Goal: Communication & Community: Share content

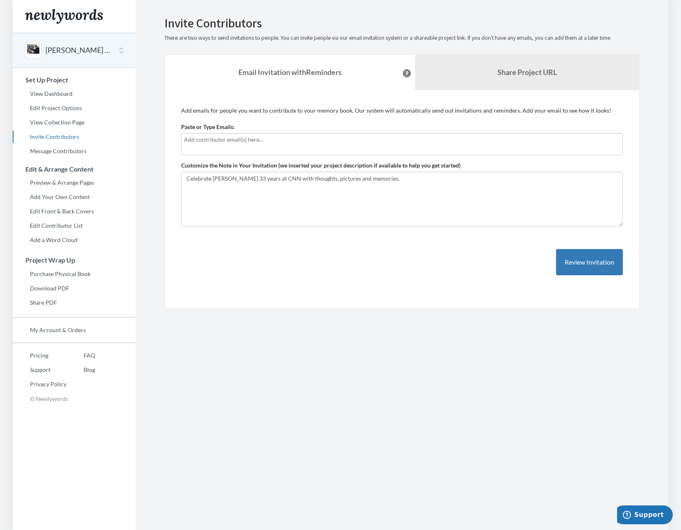
click at [192, 141] on input "text" at bounding box center [402, 139] width 436 height 9
type input "[EMAIL_ADDRESS][PERSON_NAME][DOMAIN_NAME]"
click at [584, 260] on button "Review Invitation" at bounding box center [589, 262] width 67 height 27
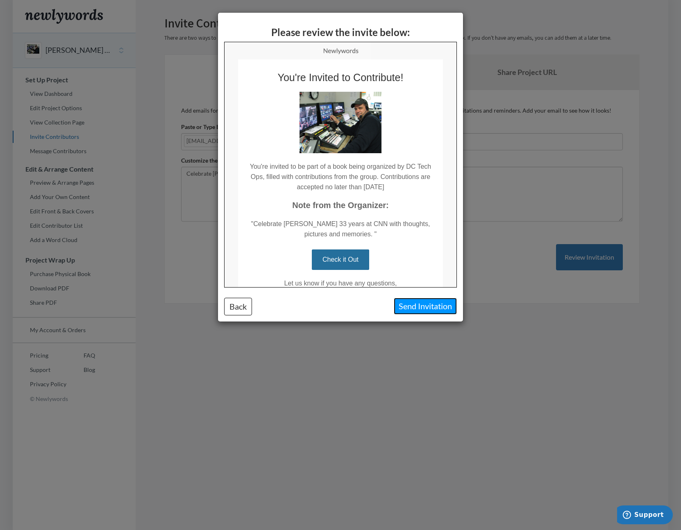
click at [437, 308] on button "Send Invitation" at bounding box center [425, 306] width 63 height 17
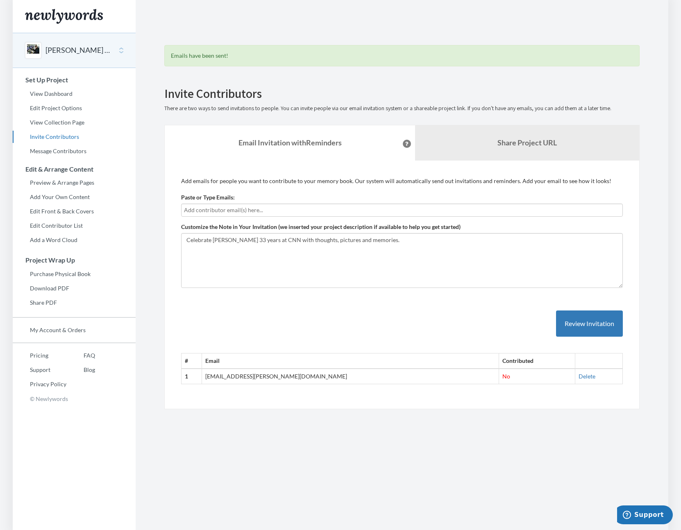
click at [221, 212] on input "text" at bounding box center [402, 210] width 436 height 9
type input "d"
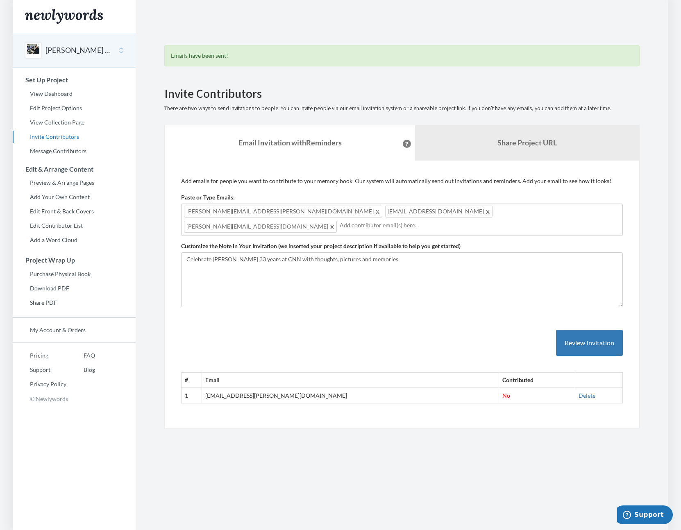
click at [436, 221] on input "text" at bounding box center [480, 225] width 280 height 9
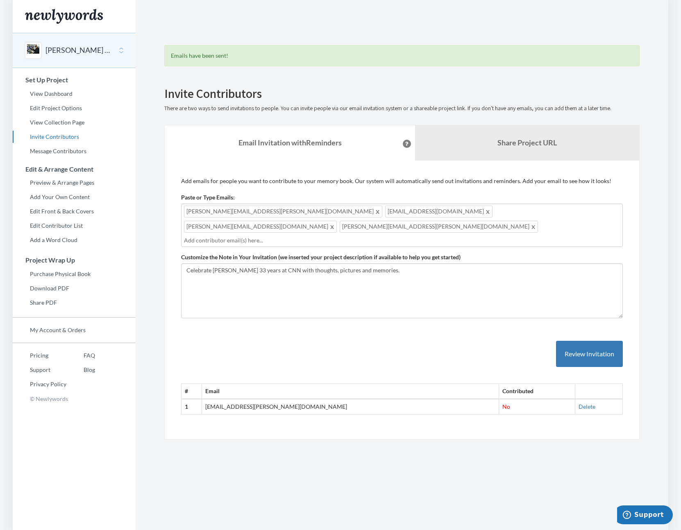
click at [481, 212] on div "[PERSON_NAME][EMAIL_ADDRESS][PERSON_NAME][DOMAIN_NAME] [DOMAIN_NAME][EMAIL_ADDR…" at bounding box center [402, 225] width 442 height 43
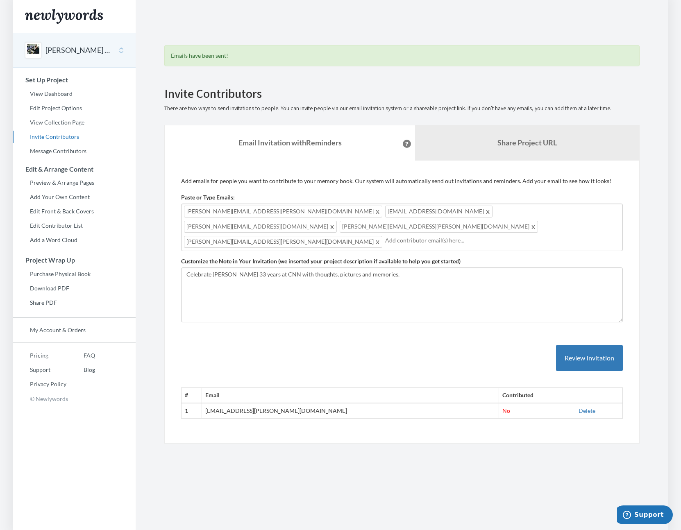
click at [385, 236] on input "text" at bounding box center [502, 240] width 235 height 9
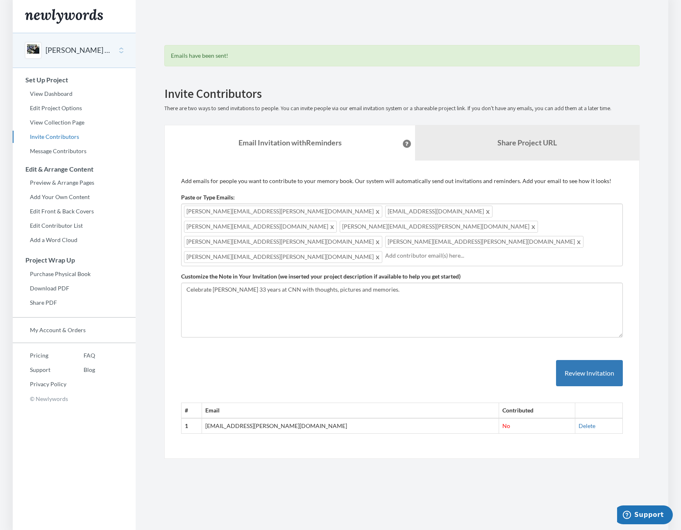
click at [385, 251] on input "text" at bounding box center [502, 255] width 235 height 9
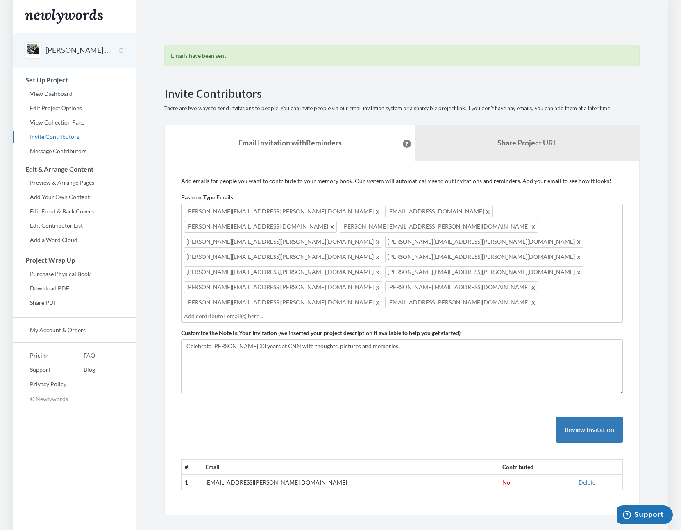
click at [411, 312] on input "text" at bounding box center [402, 316] width 436 height 9
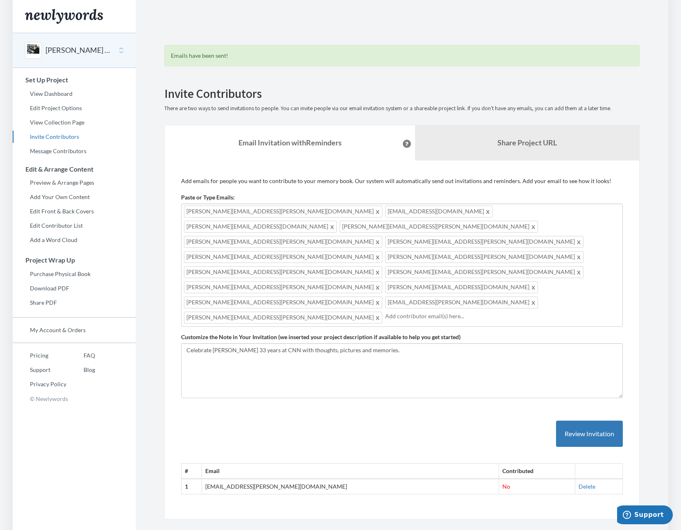
click at [385, 312] on input "text" at bounding box center [502, 316] width 235 height 9
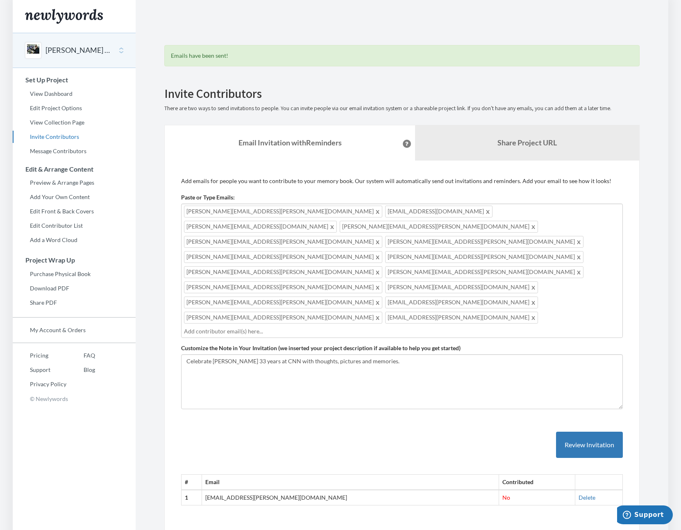
click at [531, 298] on span at bounding box center [534, 303] width 6 height 10
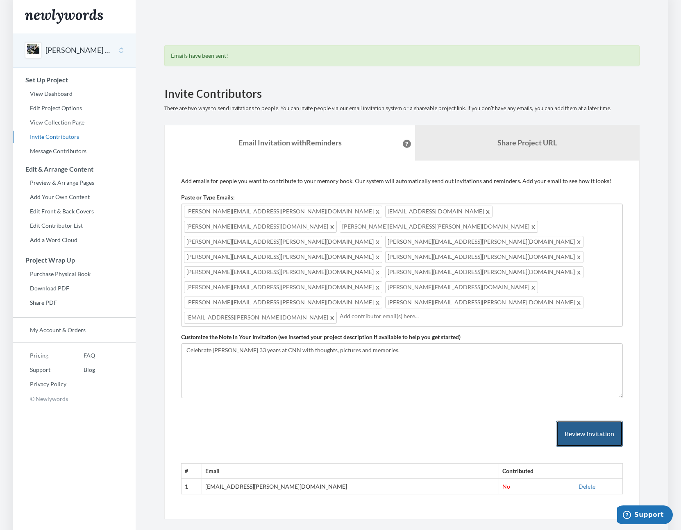
click at [583, 421] on button "Review Invitation" at bounding box center [589, 434] width 67 height 27
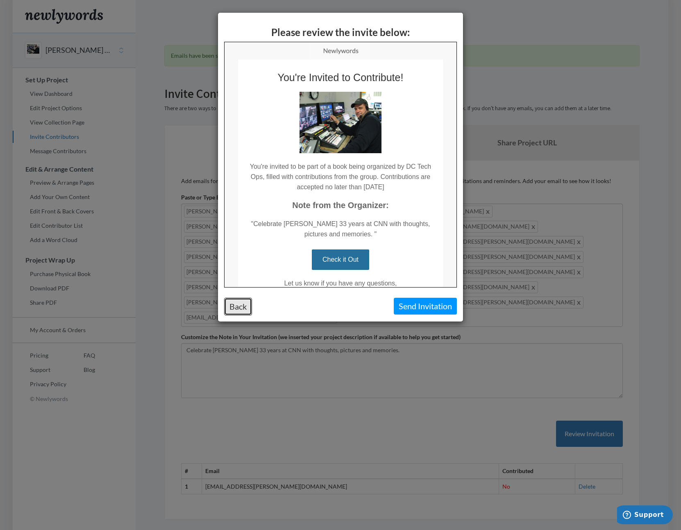
click at [245, 305] on button "Back" at bounding box center [238, 307] width 28 height 18
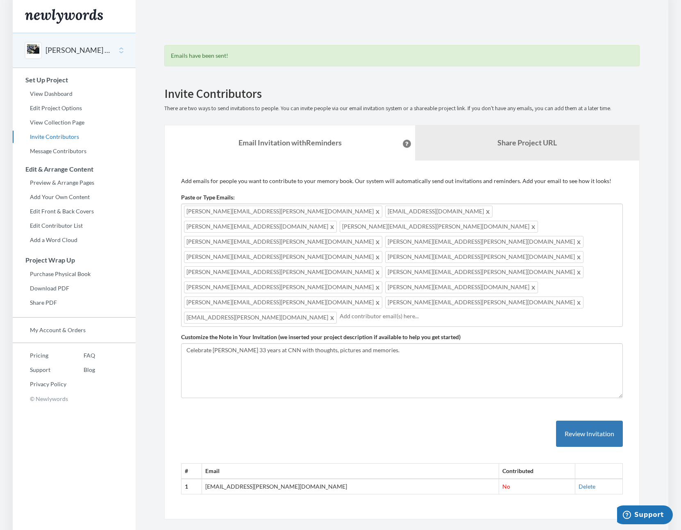
drag, startPoint x: 495, startPoint y: 255, endPoint x: 265, endPoint y: 235, distance: 230.4
click at [233, 231] on div "[PERSON_NAME][EMAIL_ADDRESS][PERSON_NAME][DOMAIN_NAME] [DOMAIN_NAME][EMAIL_ADDR…" at bounding box center [402, 265] width 442 height 123
drag, startPoint x: 494, startPoint y: 244, endPoint x: 287, endPoint y: 217, distance: 208.3
click at [278, 214] on div "[PERSON_NAME][EMAIL_ADDRESS][PERSON_NAME][DOMAIN_NAME] [DOMAIN_NAME][EMAIL_ADDR…" at bounding box center [402, 265] width 442 height 123
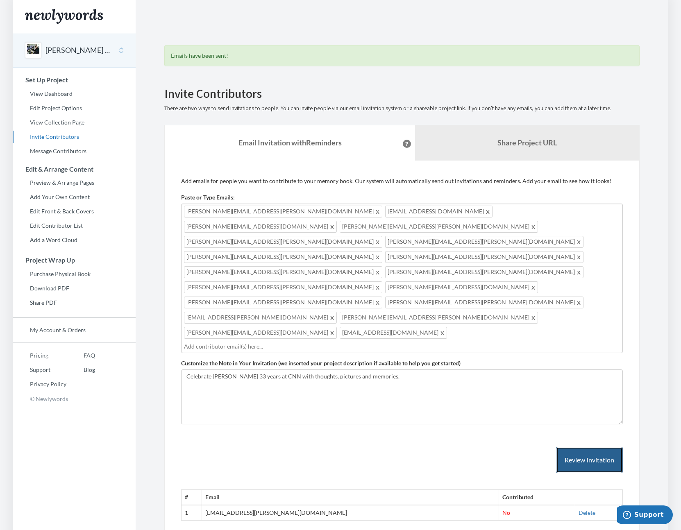
click at [588, 447] on button "Review Invitation" at bounding box center [589, 460] width 67 height 27
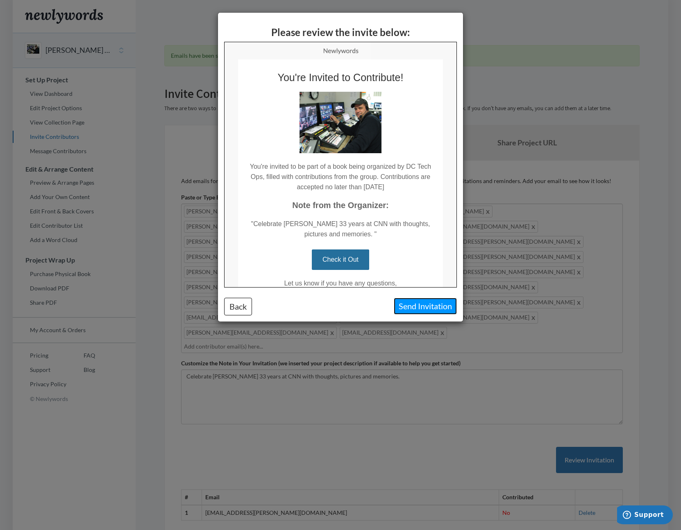
click at [414, 309] on button "Send Invitation" at bounding box center [425, 306] width 63 height 17
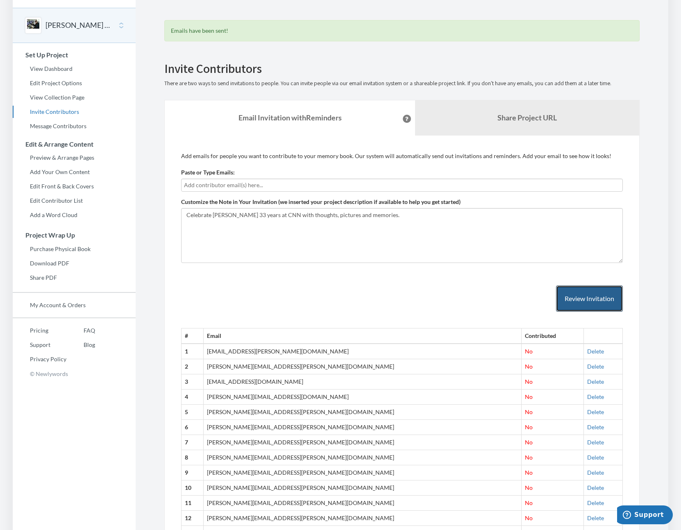
scroll to position [24, 0]
click at [202, 185] on input "text" at bounding box center [402, 186] width 436 height 9
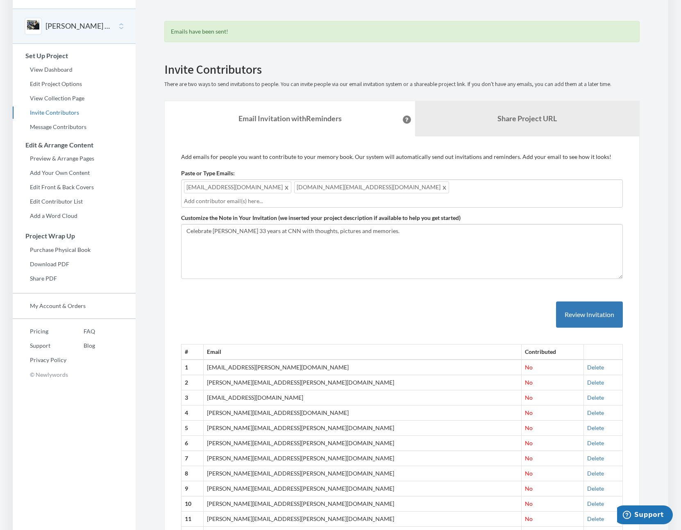
click at [304, 197] on input "text" at bounding box center [402, 201] width 436 height 9
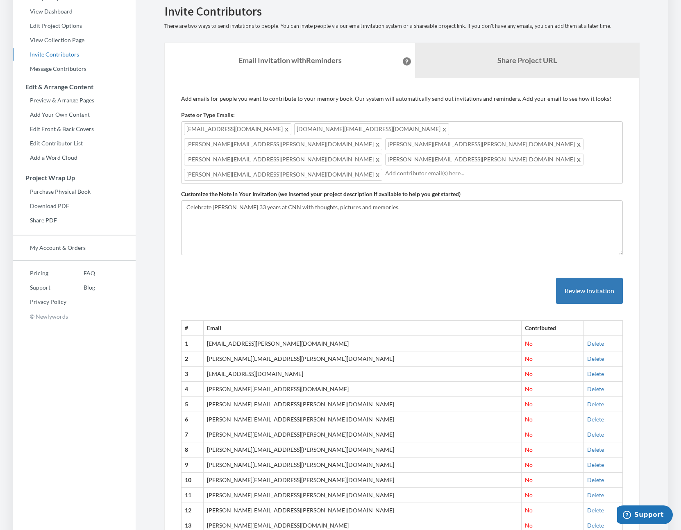
scroll to position [0, 0]
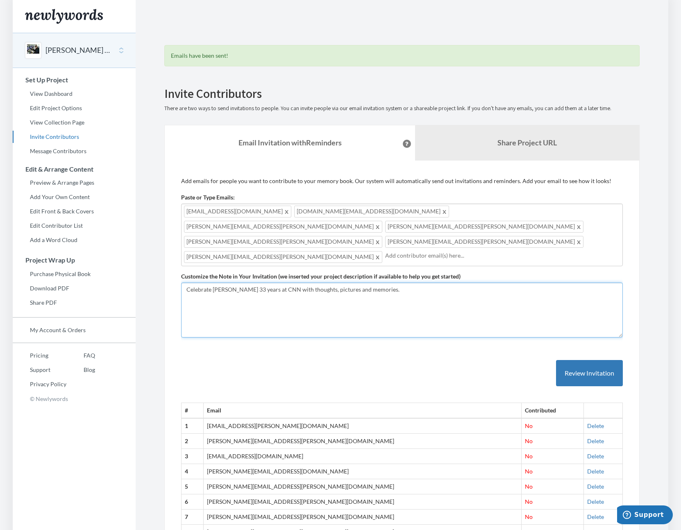
click at [361, 283] on textarea "Celebrate [PERSON_NAME] 33 years at CNN with thoughts, pictures and memories." at bounding box center [402, 310] width 442 height 55
click at [352, 283] on textarea "Celebrate [PERSON_NAME] 33 years at CNN with thoughts, pictures and memories." at bounding box center [402, 310] width 442 height 55
type textarea "Celebrate [PERSON_NAME] 33 years at CNN with thoughts, pictures and stories."
click at [284, 214] on span at bounding box center [287, 212] width 6 height 10
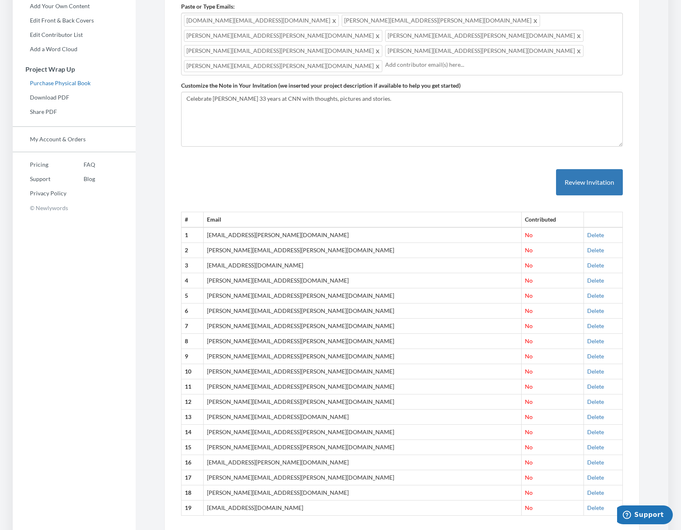
scroll to position [196, 0]
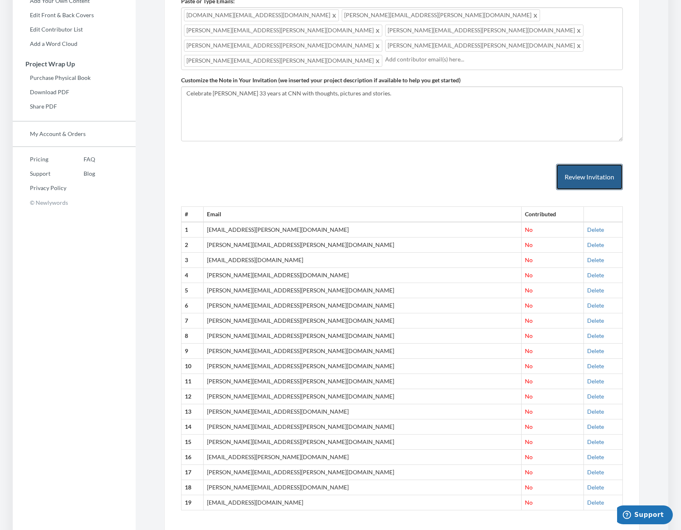
click at [582, 164] on button "Review Invitation" at bounding box center [589, 177] width 67 height 27
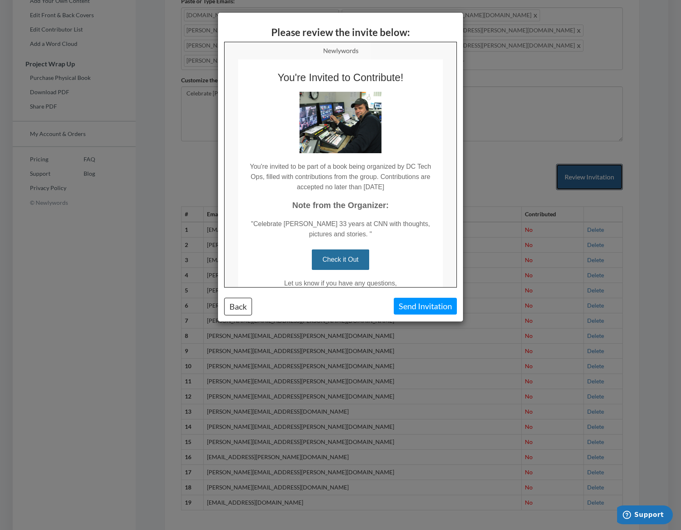
scroll to position [0, 0]
click at [426, 310] on button "Send Invitation" at bounding box center [425, 306] width 63 height 17
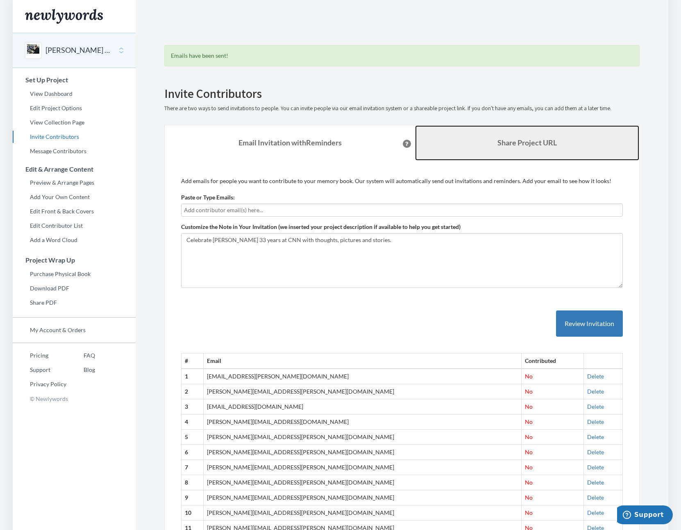
click at [508, 148] on link "Share Project URL" at bounding box center [527, 142] width 224 height 35
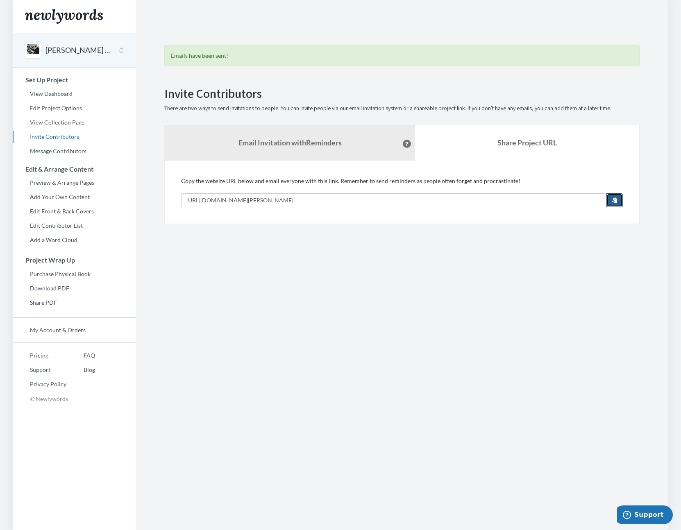
click at [610, 202] on button "button" at bounding box center [615, 200] width 16 height 14
click at [233, 144] on link "Email Invitation with Reminders" at bounding box center [290, 142] width 250 height 35
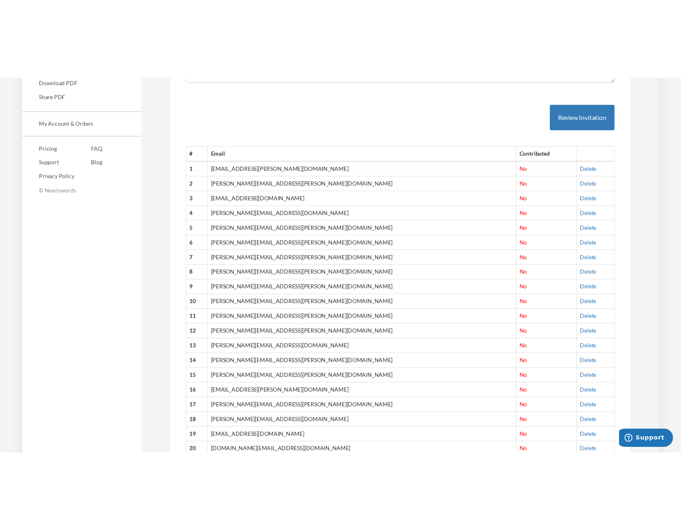
scroll to position [283, 0]
